Goal: Task Accomplishment & Management: Use online tool/utility

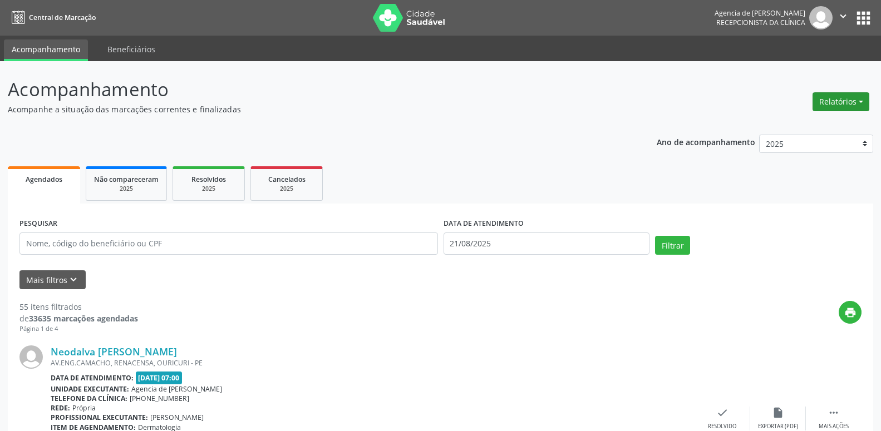
click at [849, 110] on button "Relatórios" at bounding box center [840, 101] width 57 height 19
click at [818, 130] on link "Agendamentos" at bounding box center [810, 126] width 120 height 16
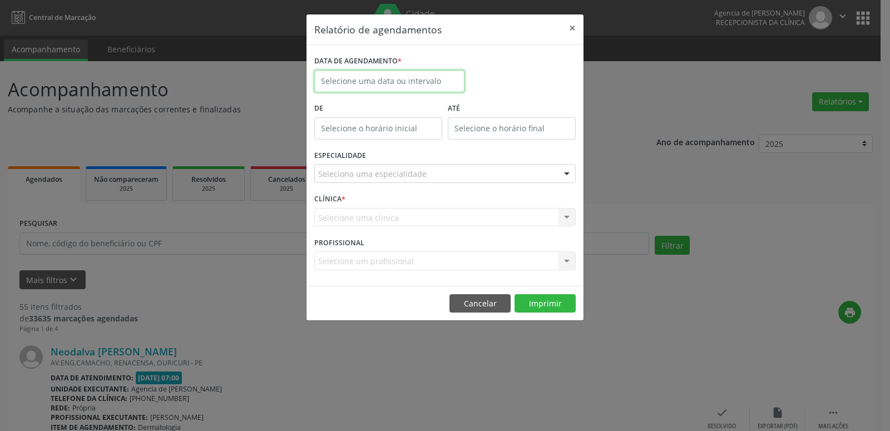
click at [433, 83] on input "text" at bounding box center [389, 81] width 150 height 22
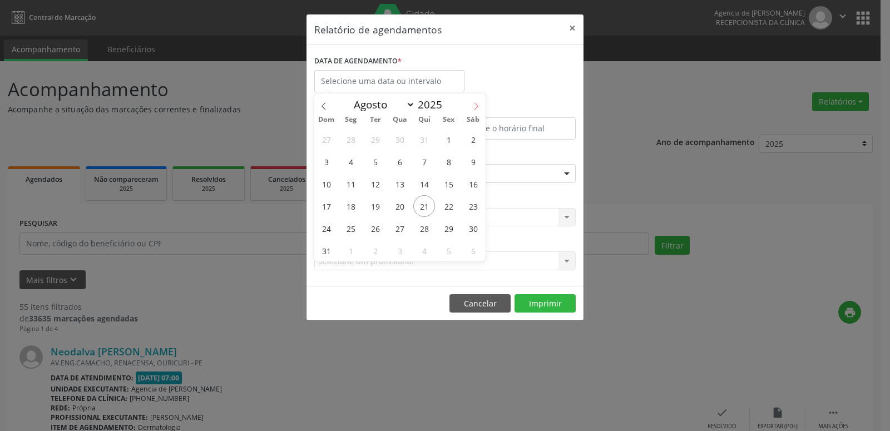
click at [476, 110] on span at bounding box center [476, 102] width 19 height 19
select select "8"
click at [352, 144] on span "1" at bounding box center [351, 140] width 22 height 22
type input "[DATE]"
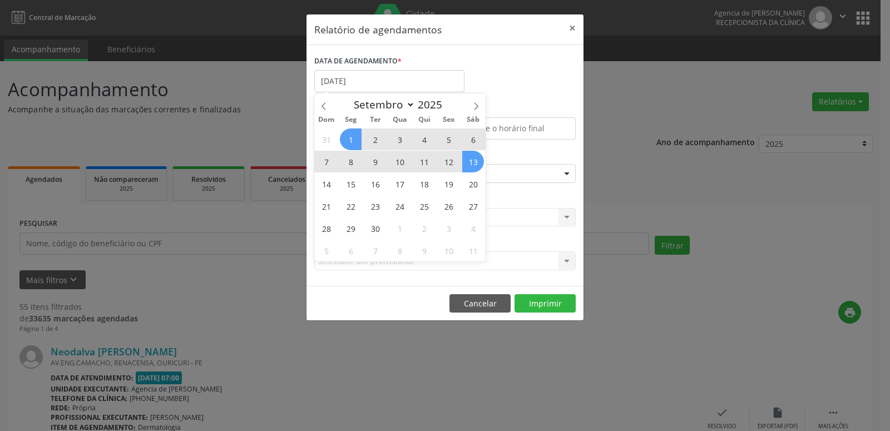
click at [477, 164] on span "13" at bounding box center [473, 162] width 22 height 22
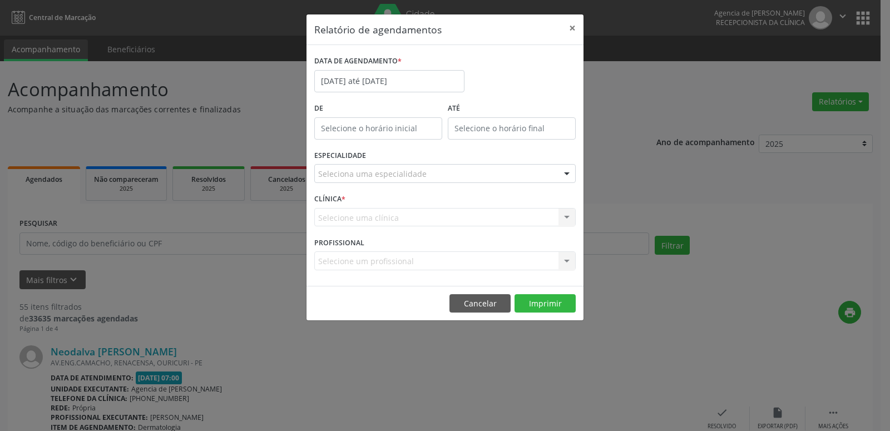
click at [430, 176] on div "Seleciona uma especialidade" at bounding box center [445, 173] width 262 height 19
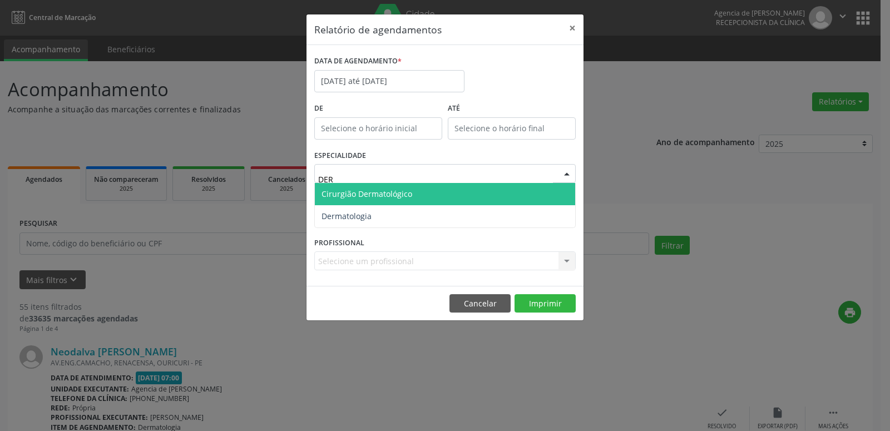
type input "DERM"
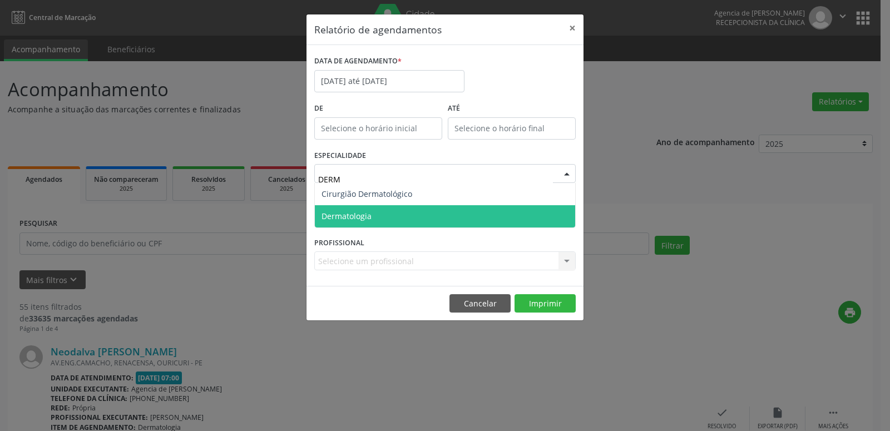
click at [418, 210] on span "Dermatologia" at bounding box center [445, 216] width 260 height 22
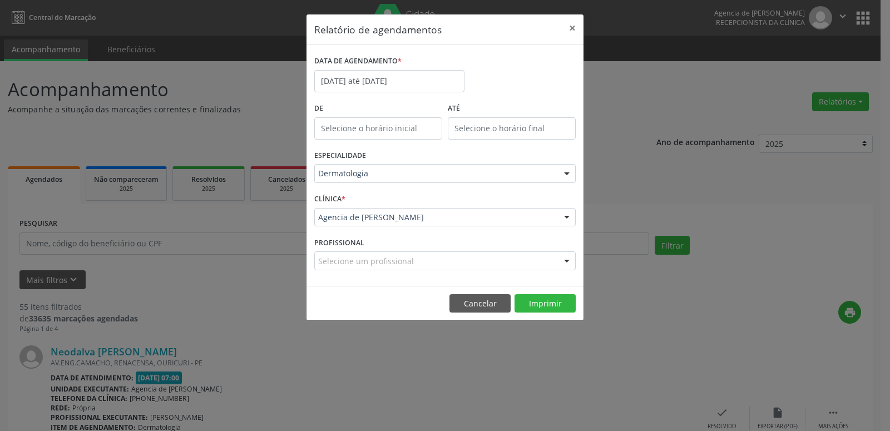
click at [569, 220] on div at bounding box center [567, 218] width 17 height 19
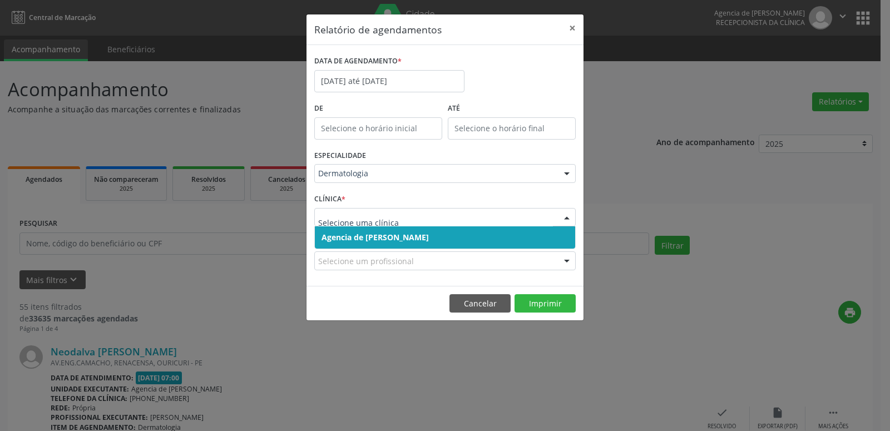
click at [548, 234] on span "Agencia de [PERSON_NAME]" at bounding box center [445, 237] width 260 height 22
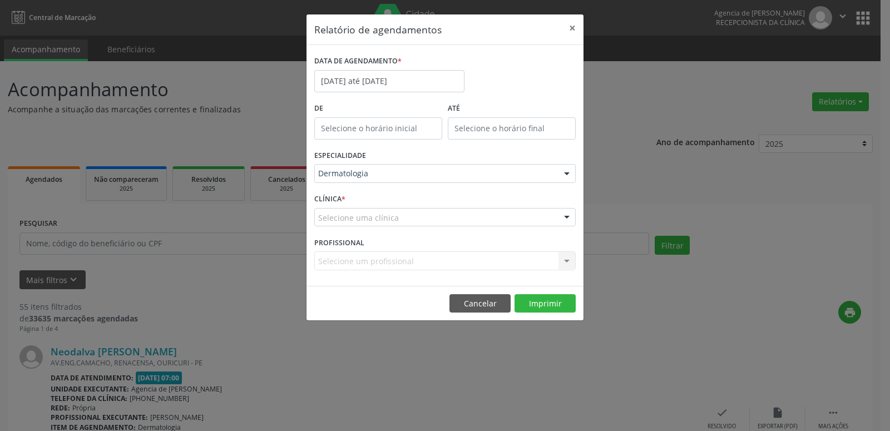
click at [568, 220] on div at bounding box center [567, 218] width 17 height 19
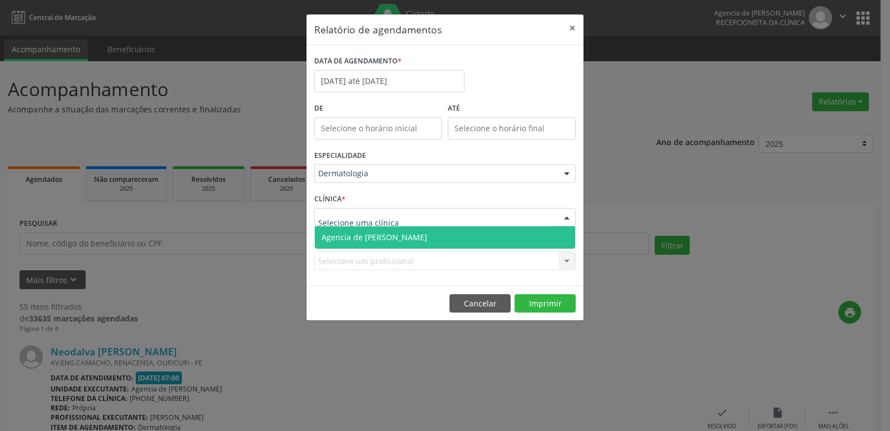
click at [556, 234] on span "Agencia de [PERSON_NAME]" at bounding box center [445, 237] width 260 height 22
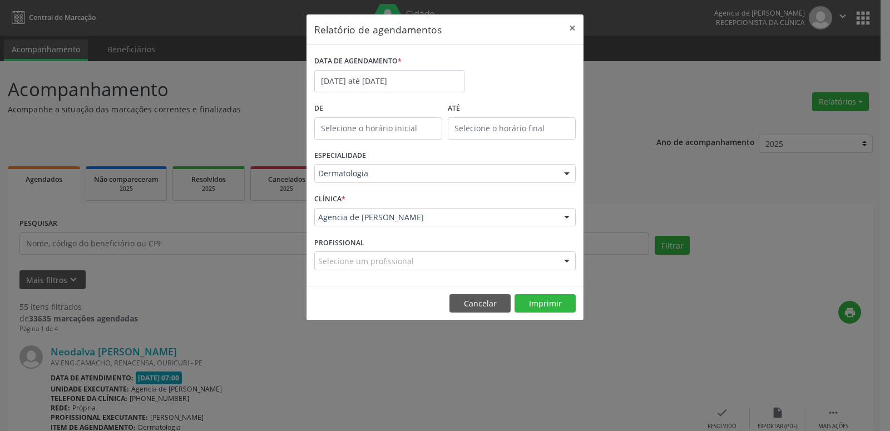
click at [560, 260] on div at bounding box center [567, 261] width 17 height 19
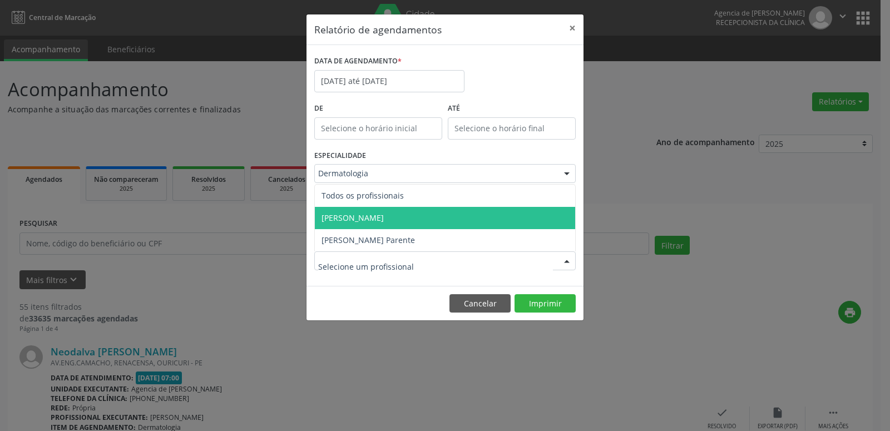
click at [535, 221] on span "[PERSON_NAME]" at bounding box center [445, 218] width 260 height 22
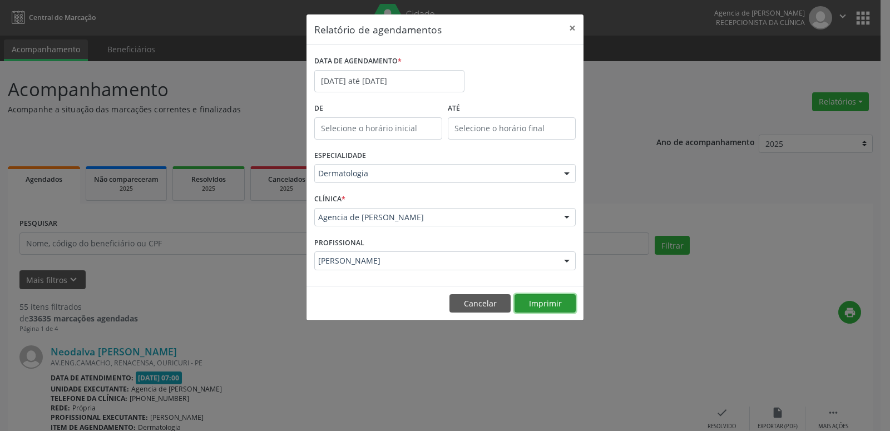
click at [557, 302] on button "Imprimir" at bounding box center [545, 303] width 61 height 19
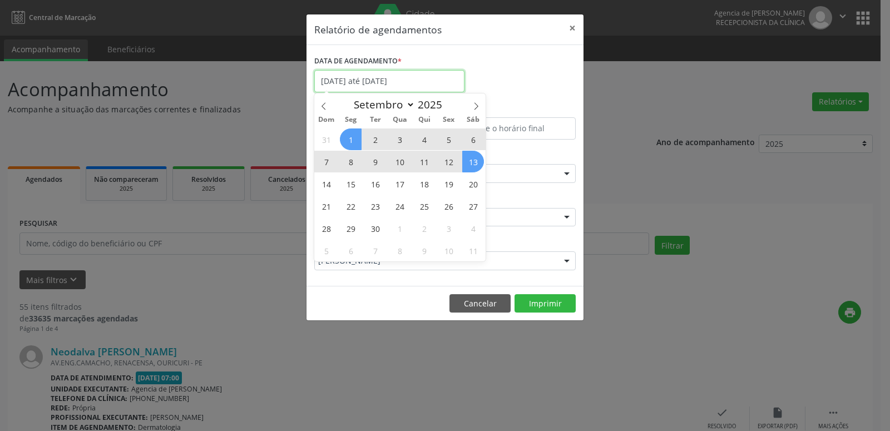
click at [351, 88] on input "[DATE] até [DATE]" at bounding box center [389, 81] width 150 height 22
click at [318, 104] on span at bounding box center [323, 102] width 19 height 19
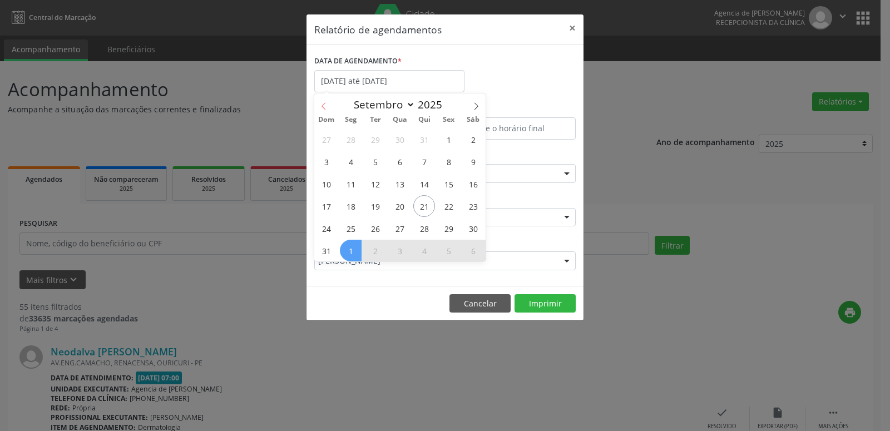
select select "7"
click at [422, 205] on span "21" at bounding box center [424, 206] width 22 height 22
type input "21/08/2025"
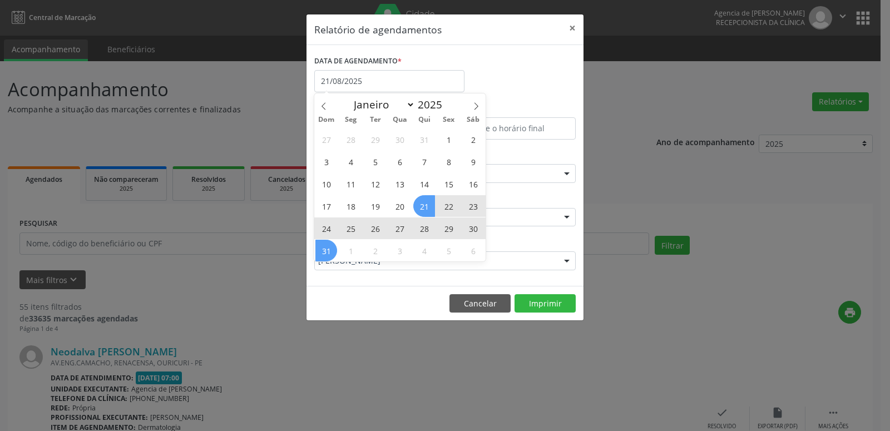
click at [332, 251] on span "31" at bounding box center [327, 251] width 22 height 22
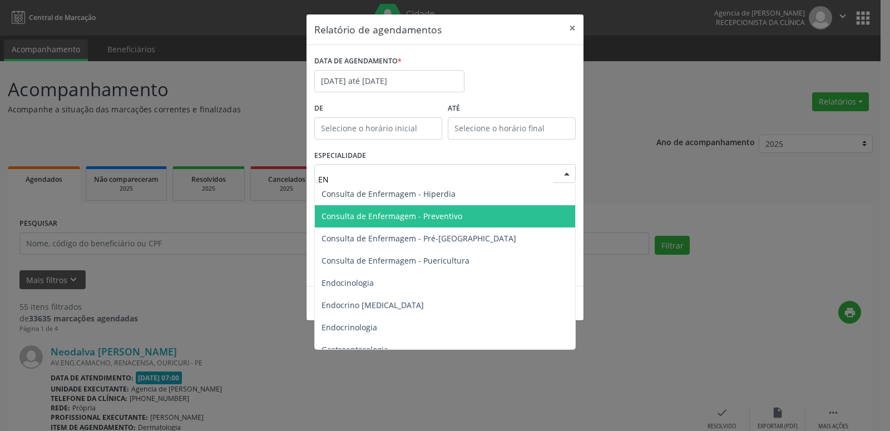
type input "ENF"
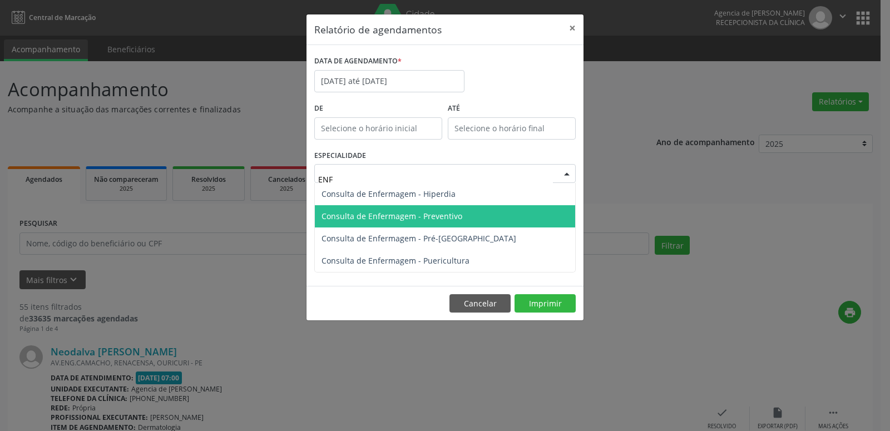
click at [443, 208] on span "Consulta de Enfermagem - Preventivo" at bounding box center [445, 216] width 260 height 22
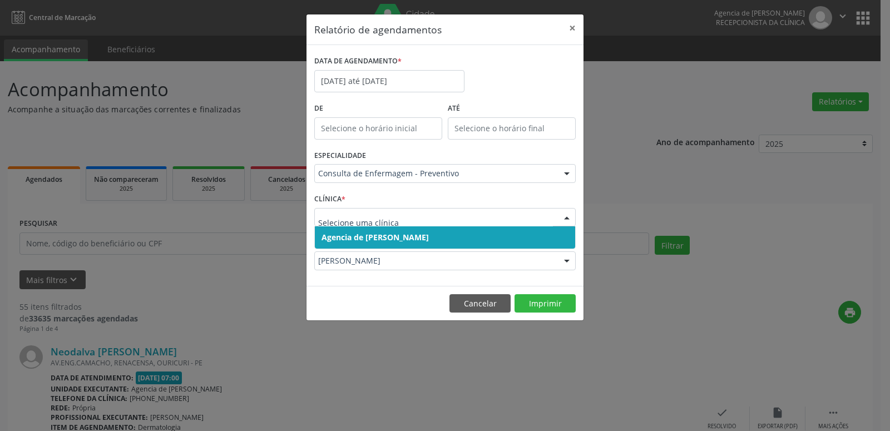
drag, startPoint x: 521, startPoint y: 248, endPoint x: 534, endPoint y: 230, distance: 21.6
click at [522, 248] on span "Agencia de [PERSON_NAME]" at bounding box center [445, 237] width 260 height 22
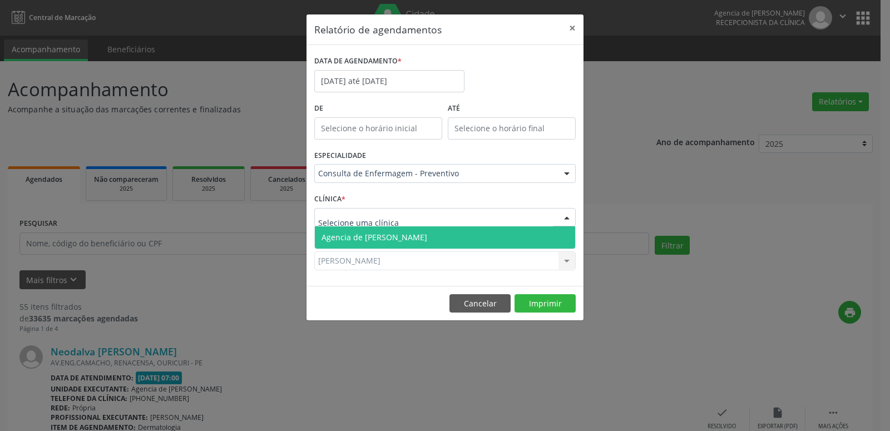
click at [543, 215] on div at bounding box center [445, 217] width 262 height 19
click at [533, 237] on span "Agencia de [PERSON_NAME]" at bounding box center [445, 237] width 260 height 22
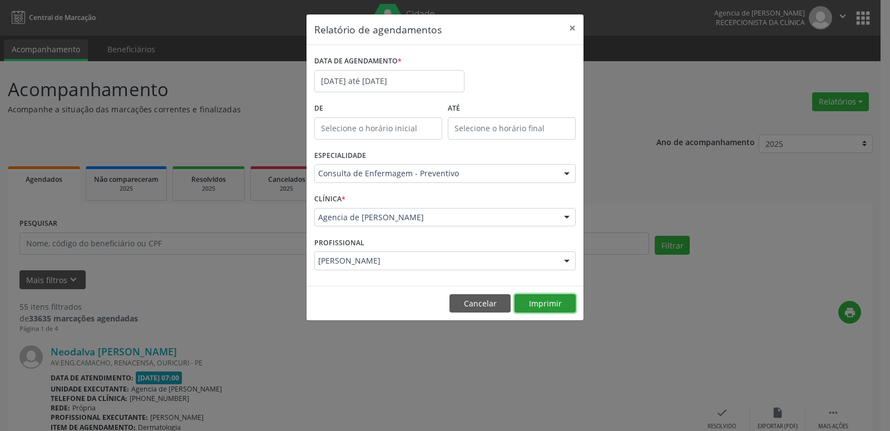
click at [554, 305] on button "Imprimir" at bounding box center [545, 303] width 61 height 19
